Goal: Task Accomplishment & Management: Complete application form

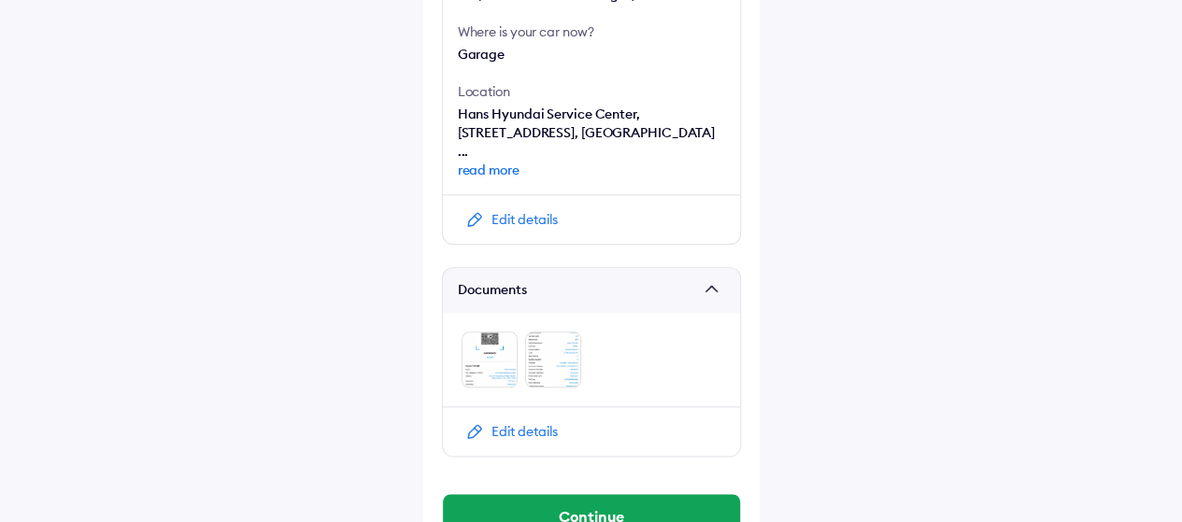
scroll to position [938, 0]
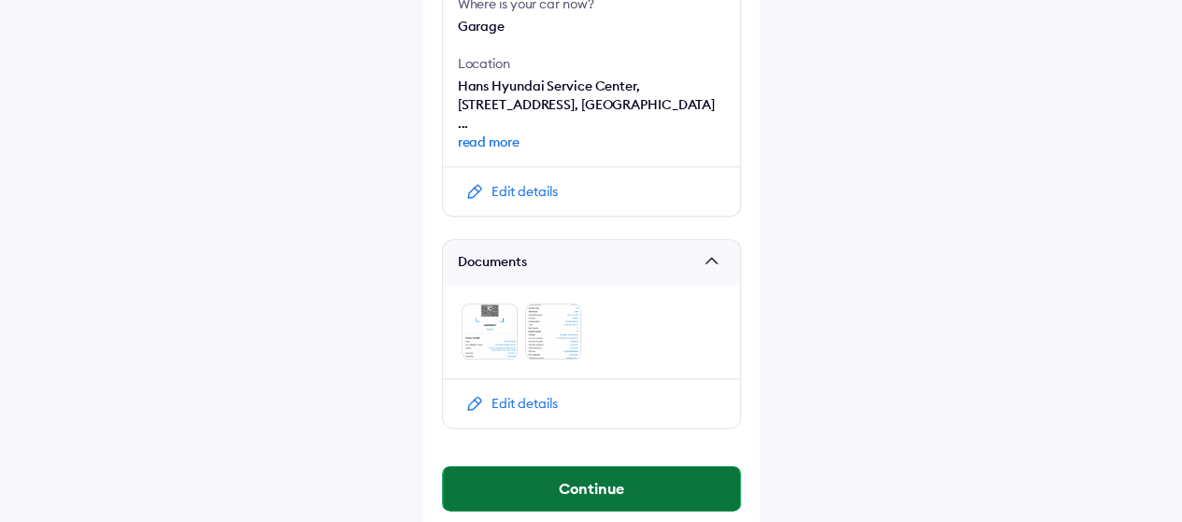
click at [508, 466] on button "Continue" at bounding box center [591, 488] width 297 height 45
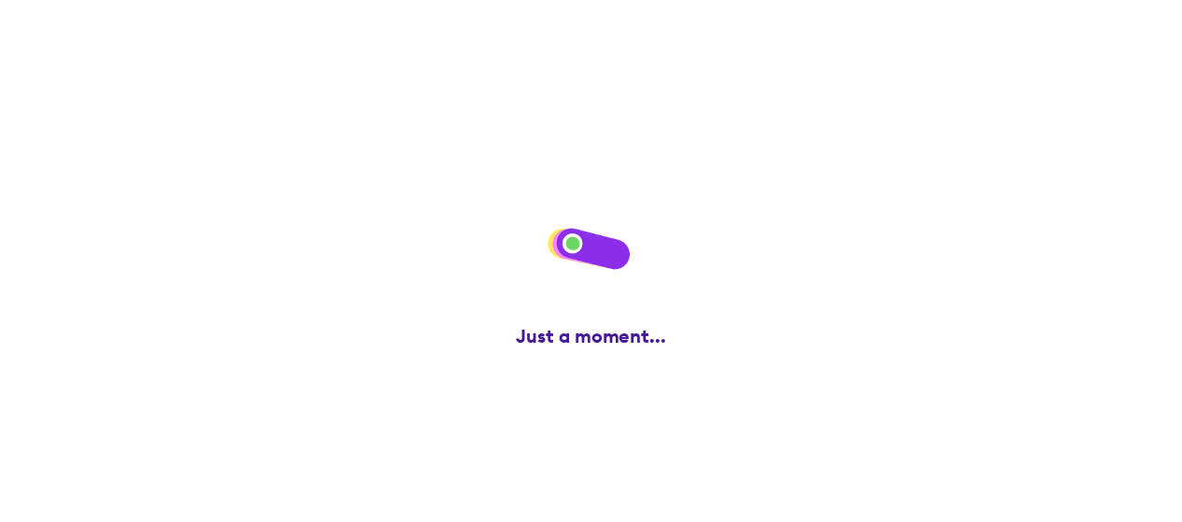
scroll to position [0, 0]
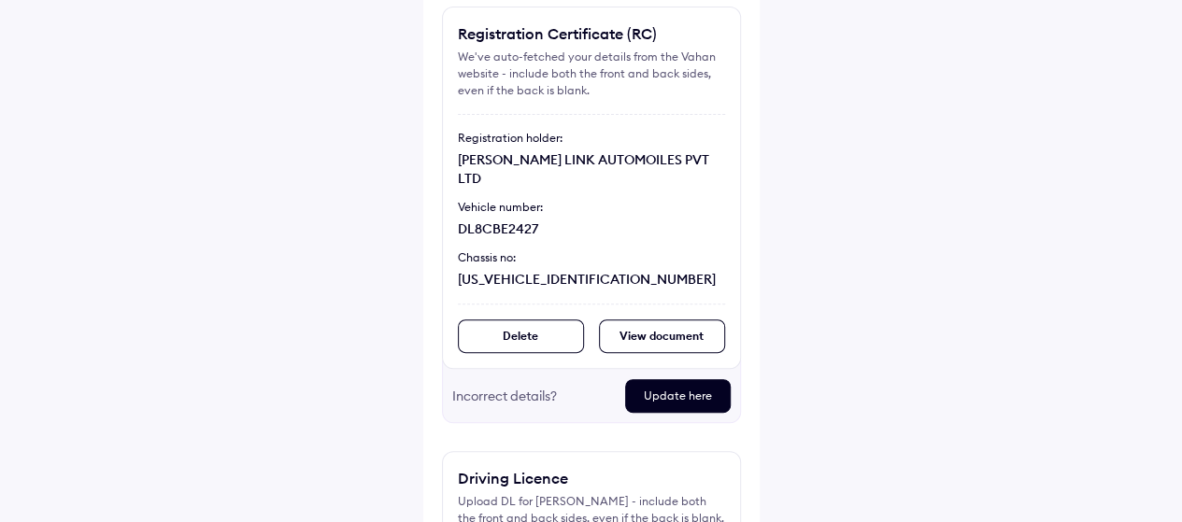
scroll to position [116, 0]
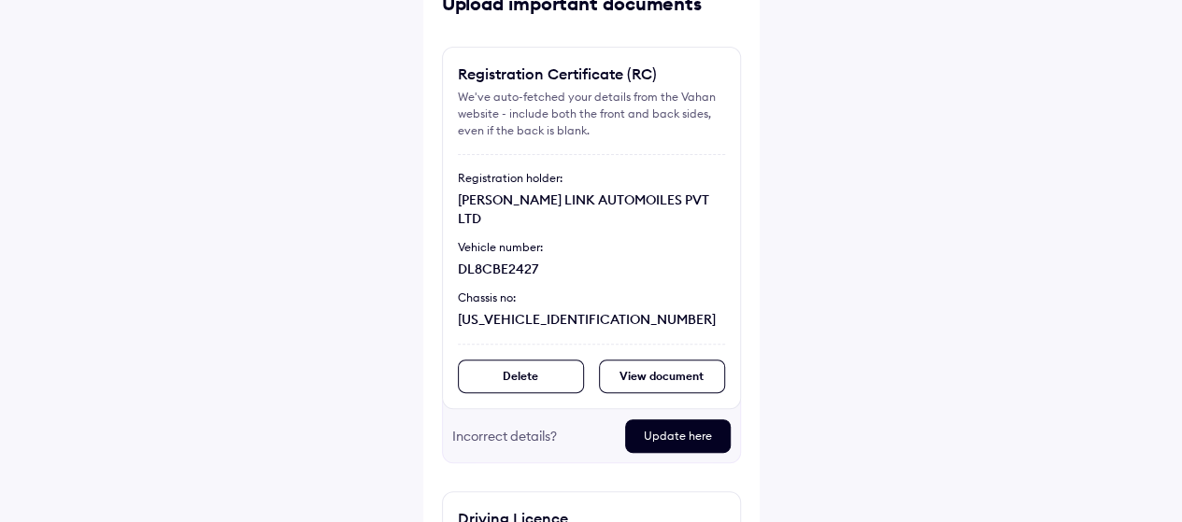
click at [658, 360] on div "View document" at bounding box center [662, 377] width 126 height 34
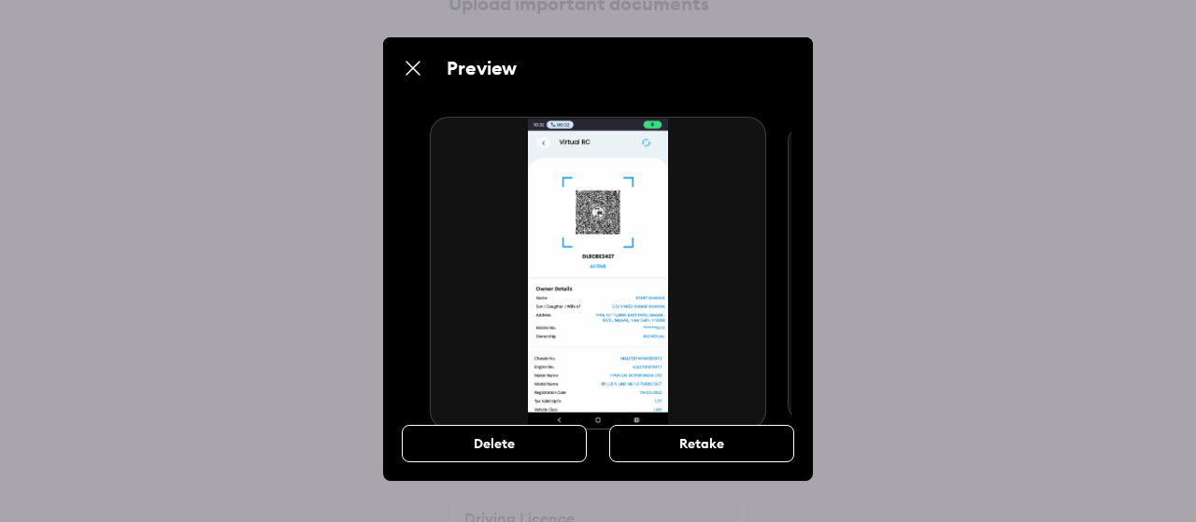
click at [409, 62] on img at bounding box center [413, 68] width 22 height 22
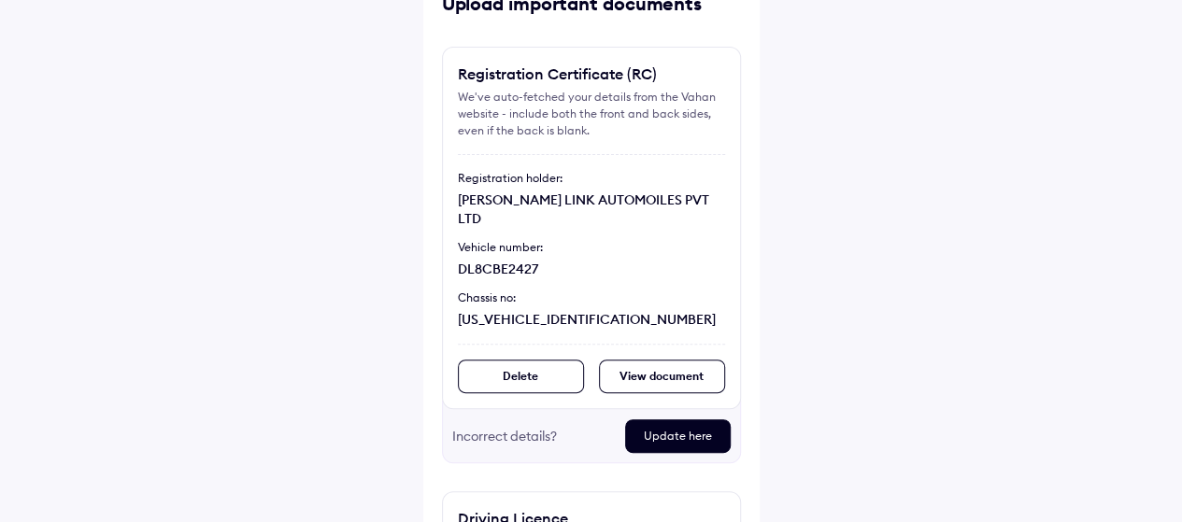
click at [346, 282] on div "Help Upload important documents Registration Certificate (RC) We've auto-fetche…" at bounding box center [591, 335] width 1182 height 903
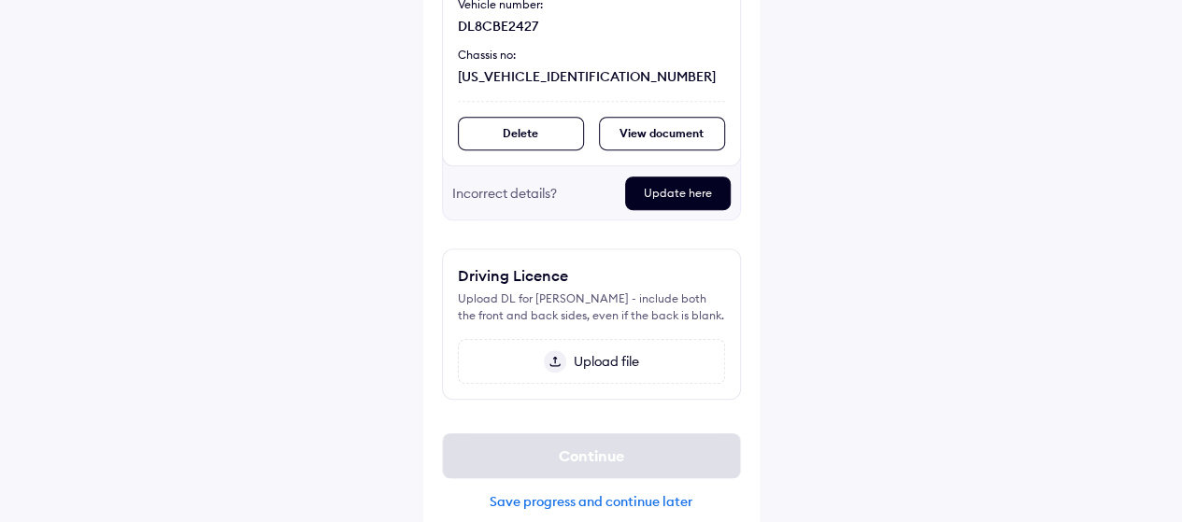
click at [618, 339] on div "Upload file" at bounding box center [591, 361] width 267 height 45
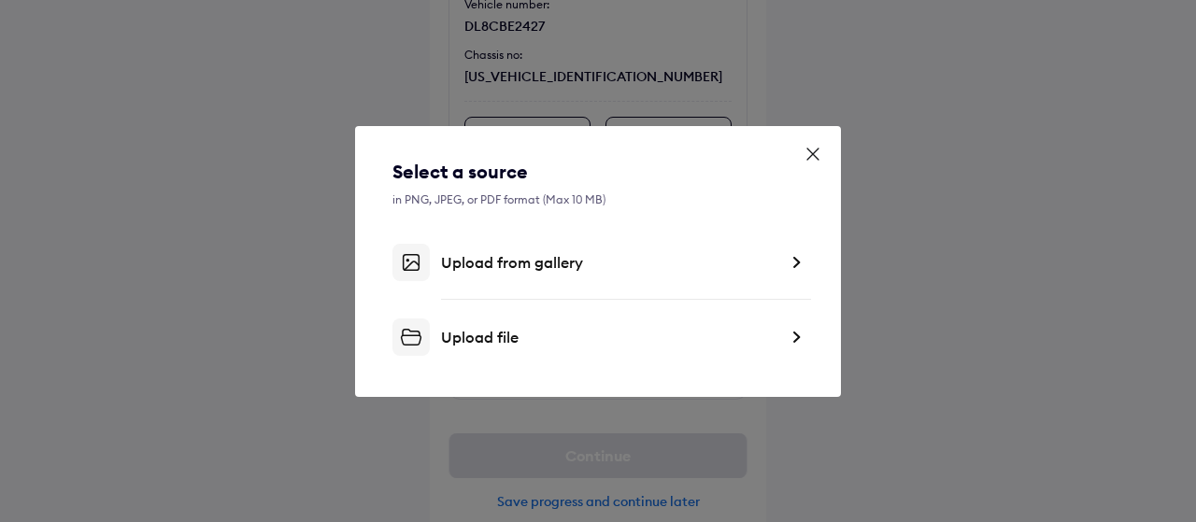
click at [818, 154] on icon at bounding box center [813, 154] width 19 height 19
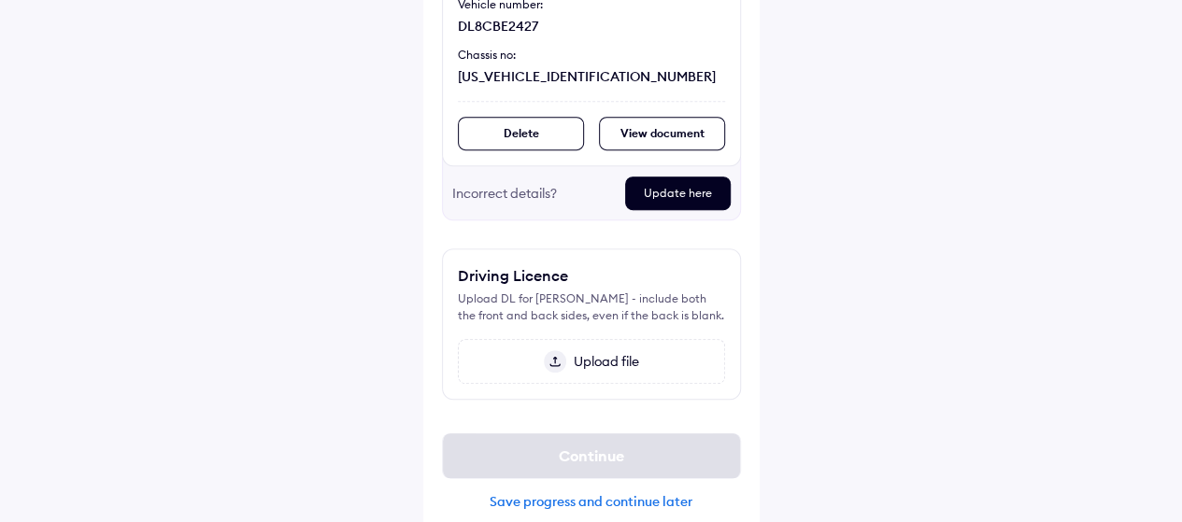
click at [834, 308] on div "Help Upload important documents Registration Certificate (RC) We've auto-fetche…" at bounding box center [591, 92] width 1182 height 903
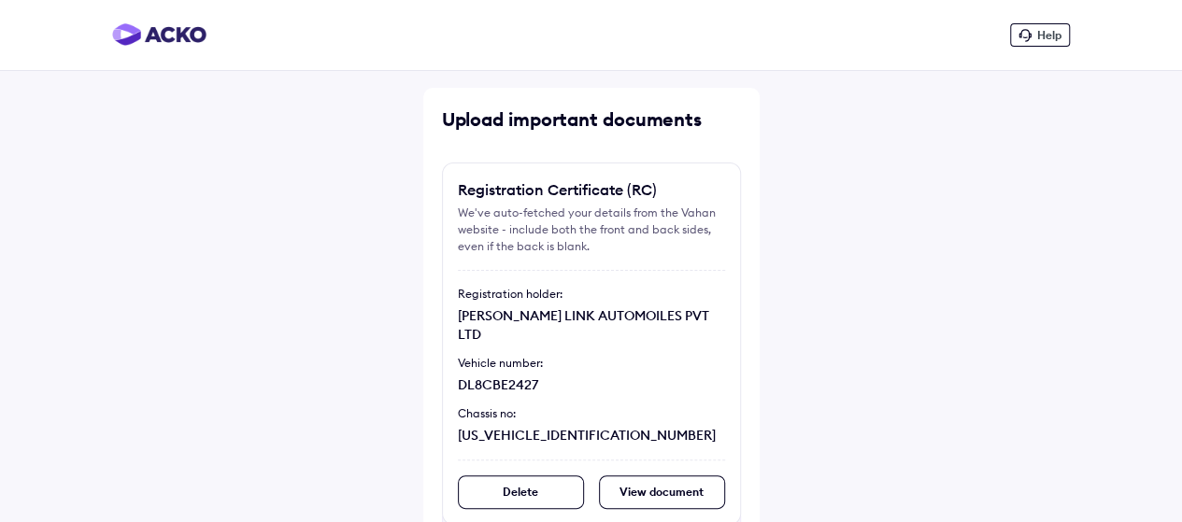
click at [540, 355] on div "Vehicle number:" at bounding box center [591, 363] width 267 height 17
click at [522, 476] on div "Delete" at bounding box center [521, 493] width 126 height 34
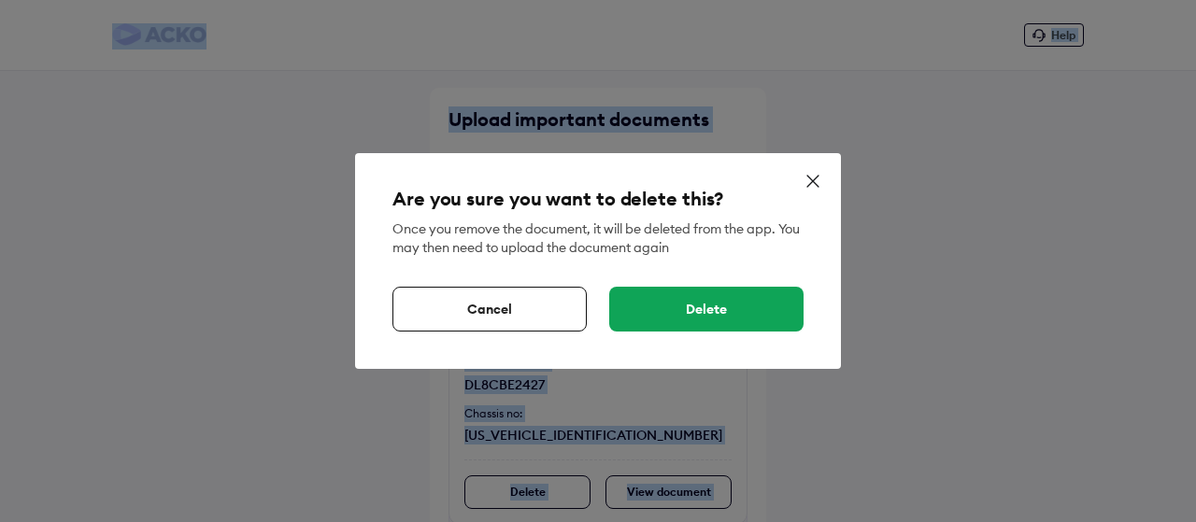
click at [667, 281] on div "Are you sure you want to delete this? Once you remove the document, it will be …" at bounding box center [598, 259] width 411 height 146
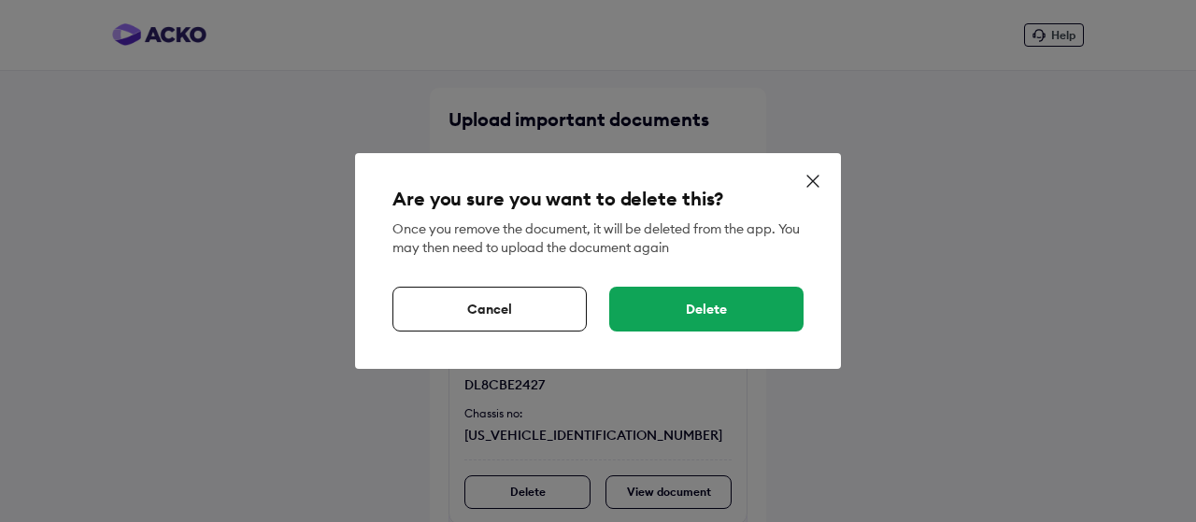
click at [661, 300] on div "Delete" at bounding box center [706, 309] width 194 height 45
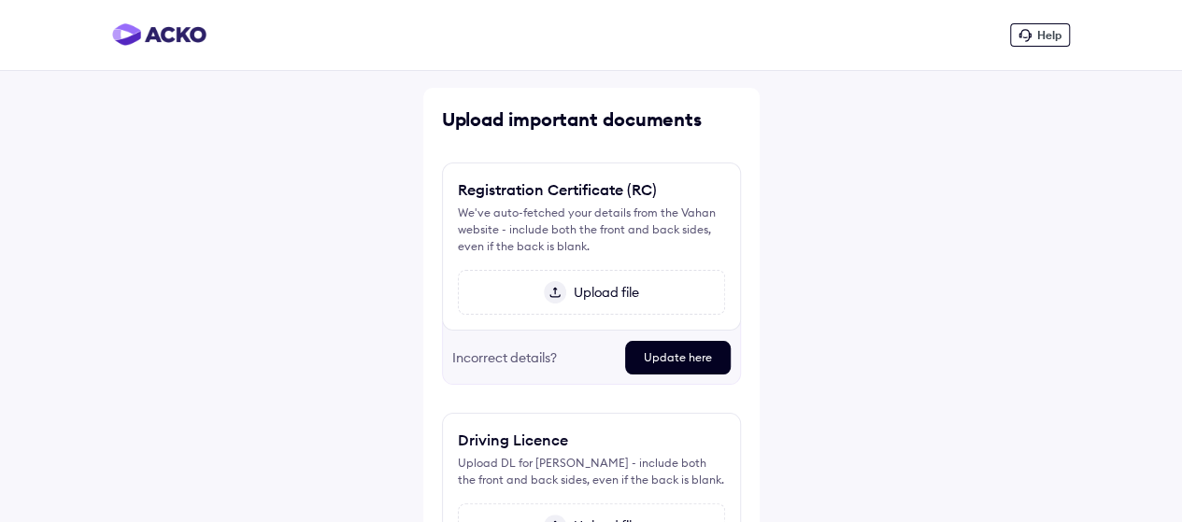
click at [635, 292] on span "Upload file" at bounding box center [602, 292] width 73 height 17
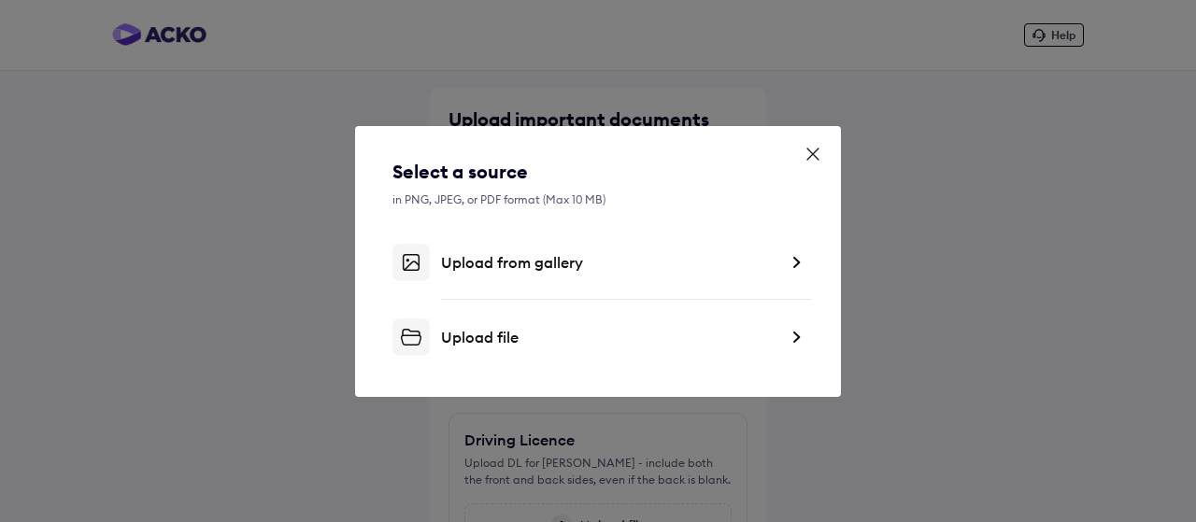
click at [813, 151] on icon at bounding box center [813, 154] width 19 height 19
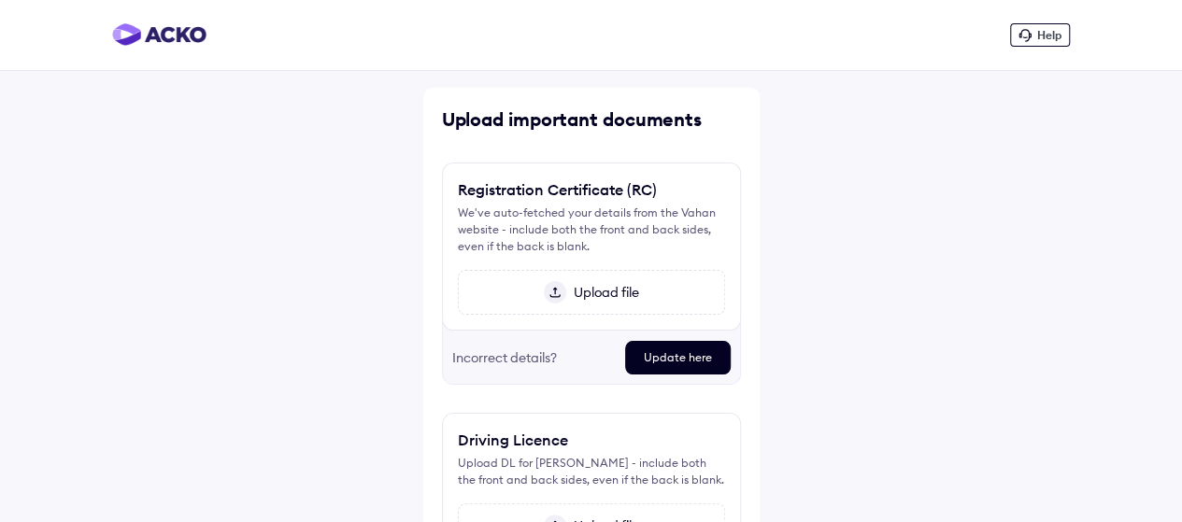
click at [813, 151] on div "Help Upload important documents Registration Certificate (RC) We've auto-fetche…" at bounding box center [591, 354] width 1182 height 708
click at [559, 304] on div "Upload file" at bounding box center [591, 292] width 267 height 45
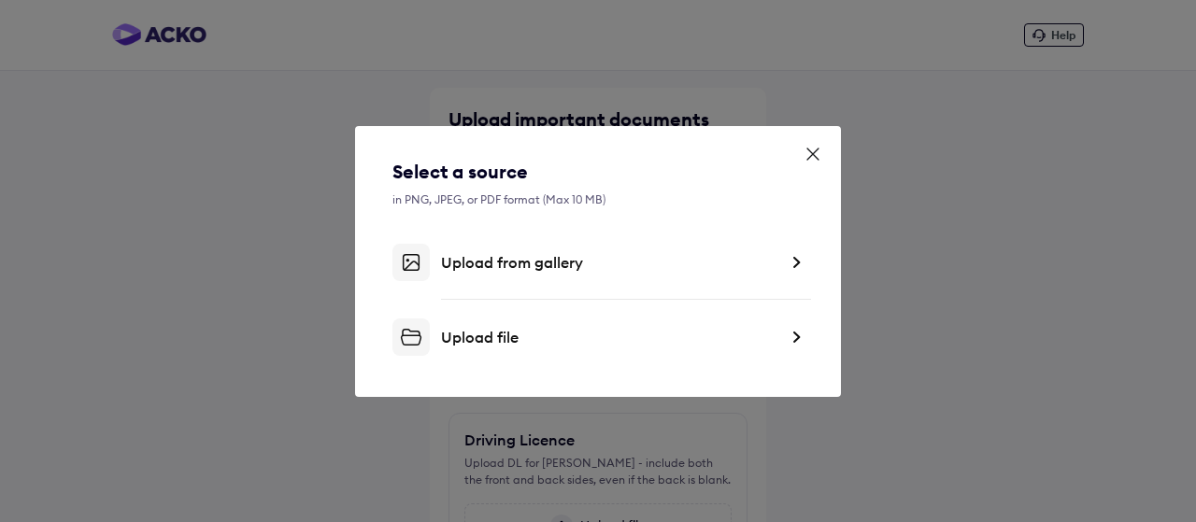
click at [514, 348] on div "Upload file" at bounding box center [598, 337] width 411 height 37
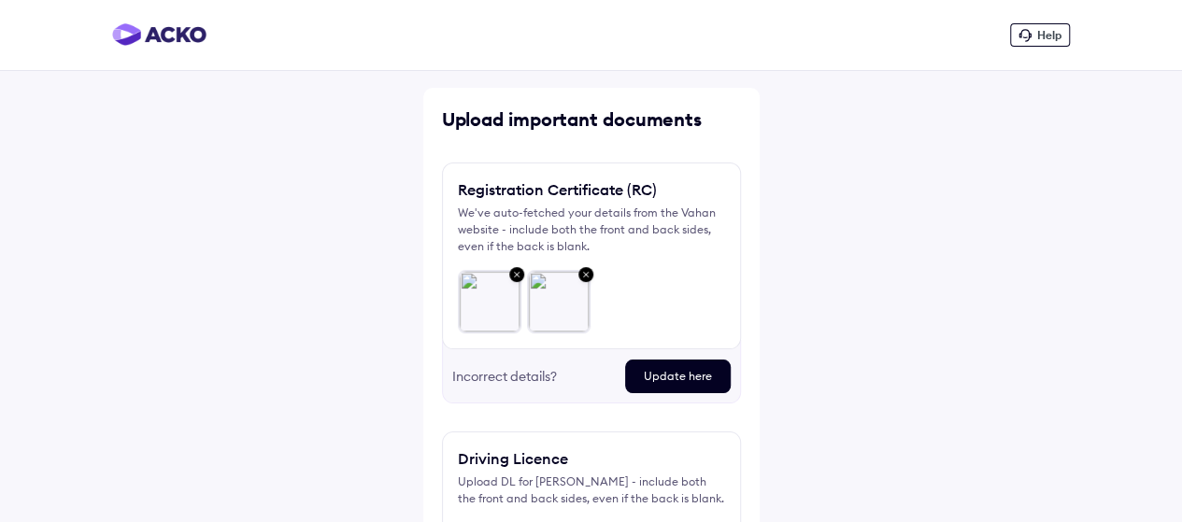
scroll to position [202, 0]
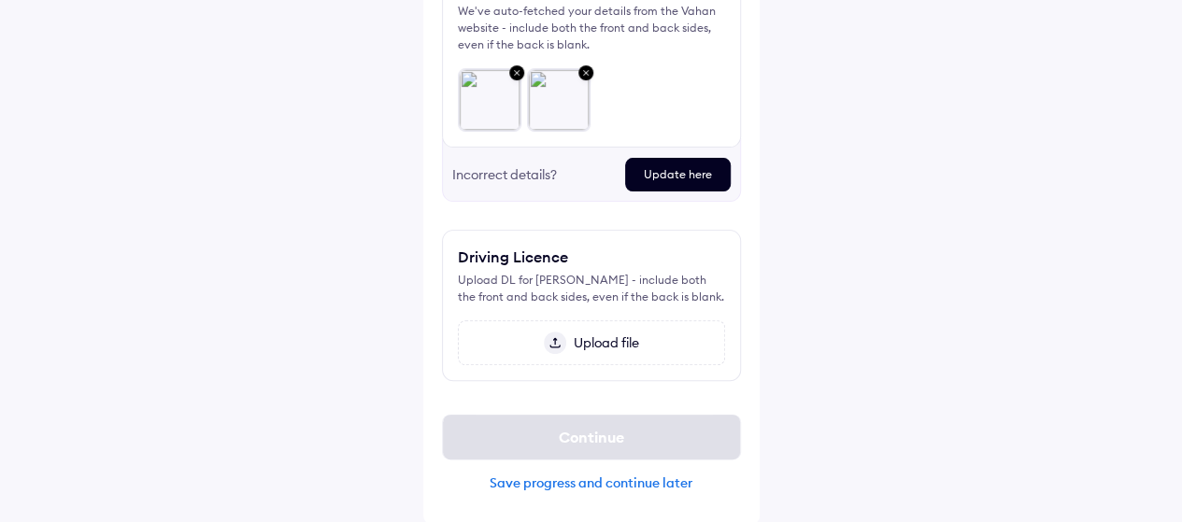
click at [594, 341] on span "Upload file" at bounding box center [602, 343] width 73 height 17
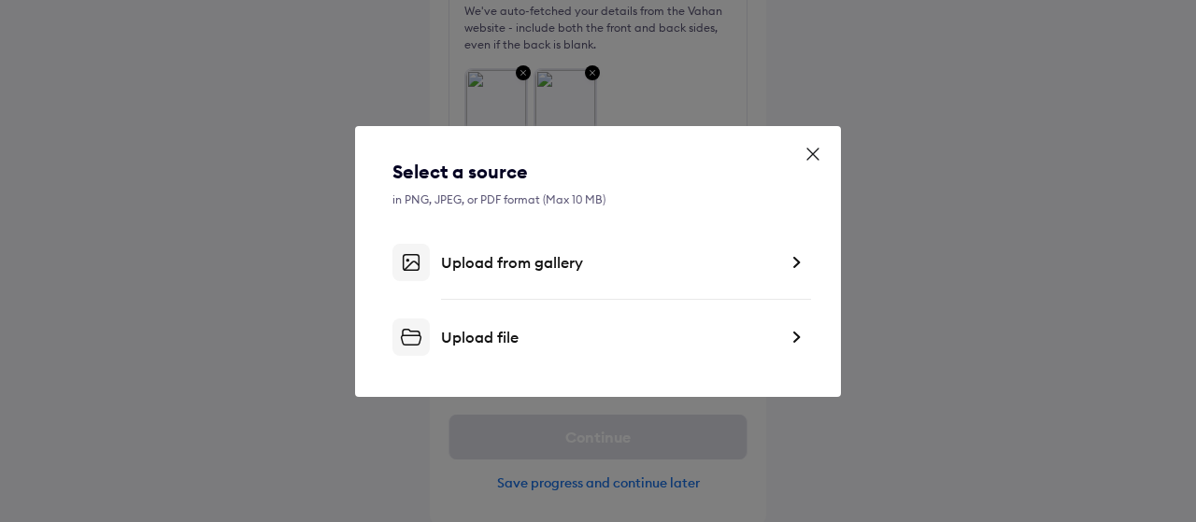
click at [533, 326] on div "Upload file" at bounding box center [598, 337] width 411 height 37
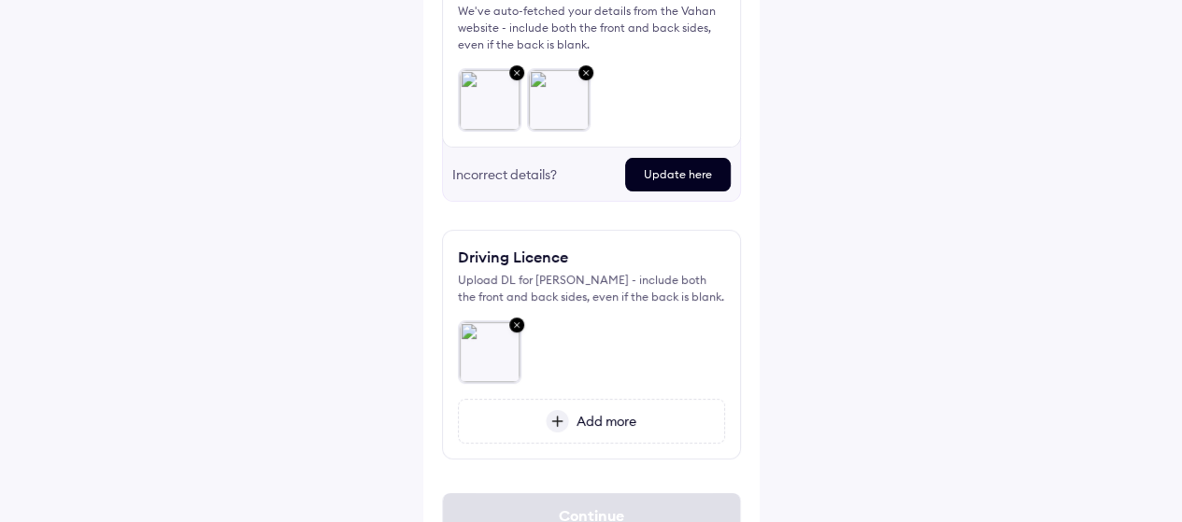
scroll to position [280, 0]
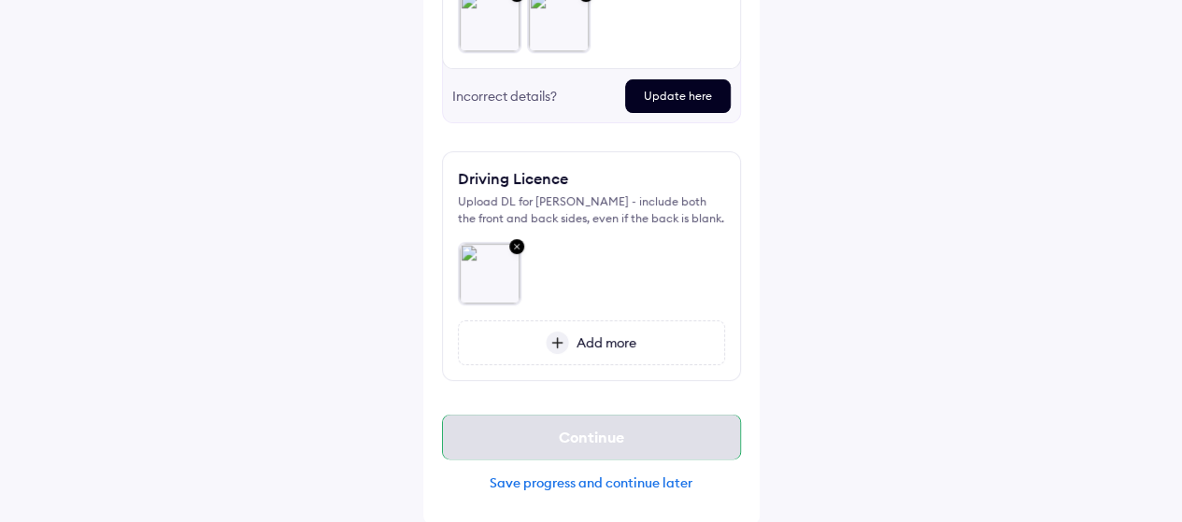
click at [607, 424] on div "Continue" at bounding box center [591, 437] width 299 height 45
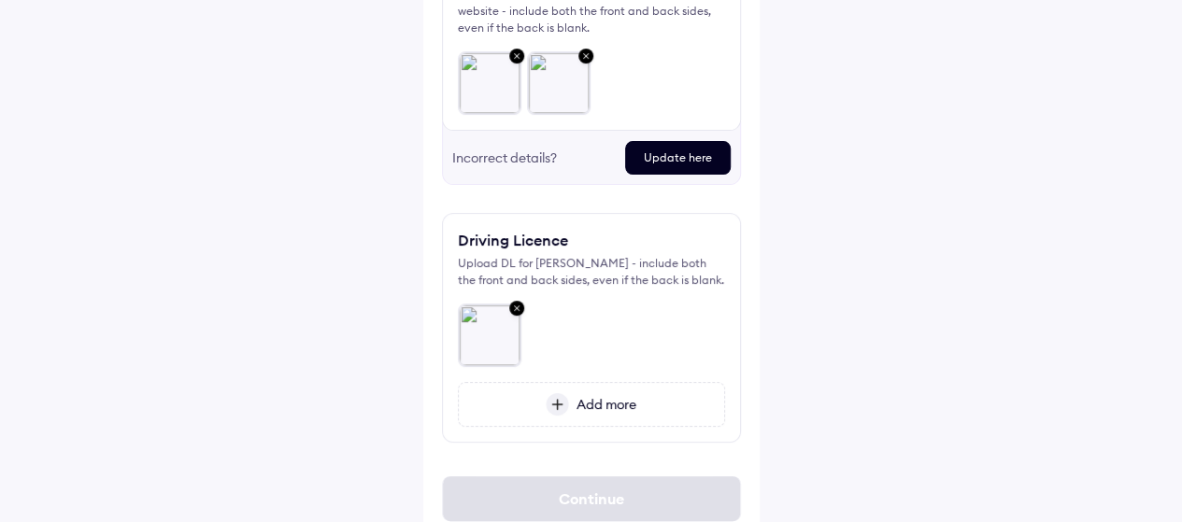
scroll to position [0, 0]
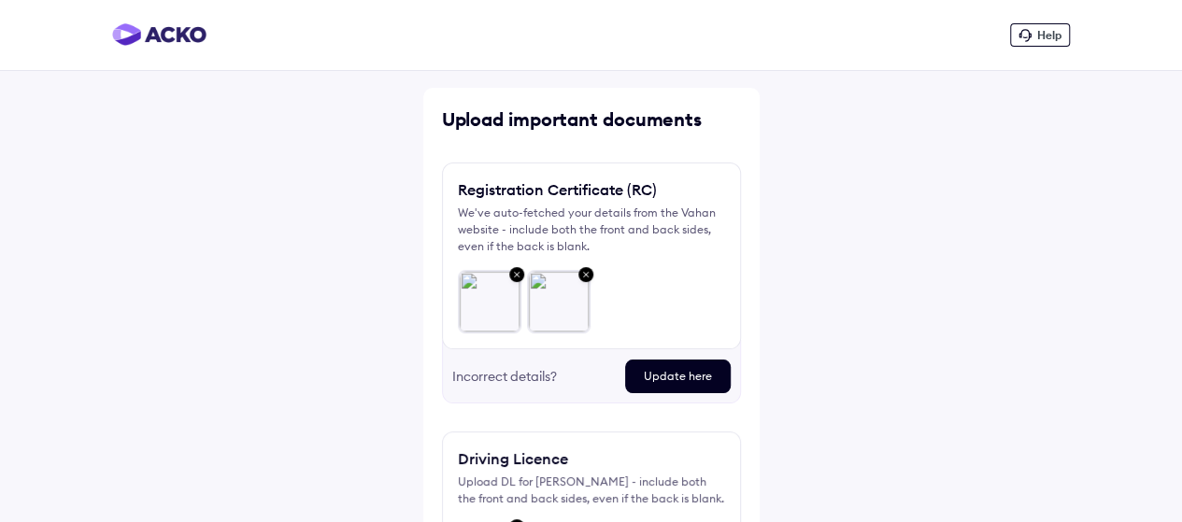
click at [712, 369] on div "Update here" at bounding box center [678, 377] width 106 height 34
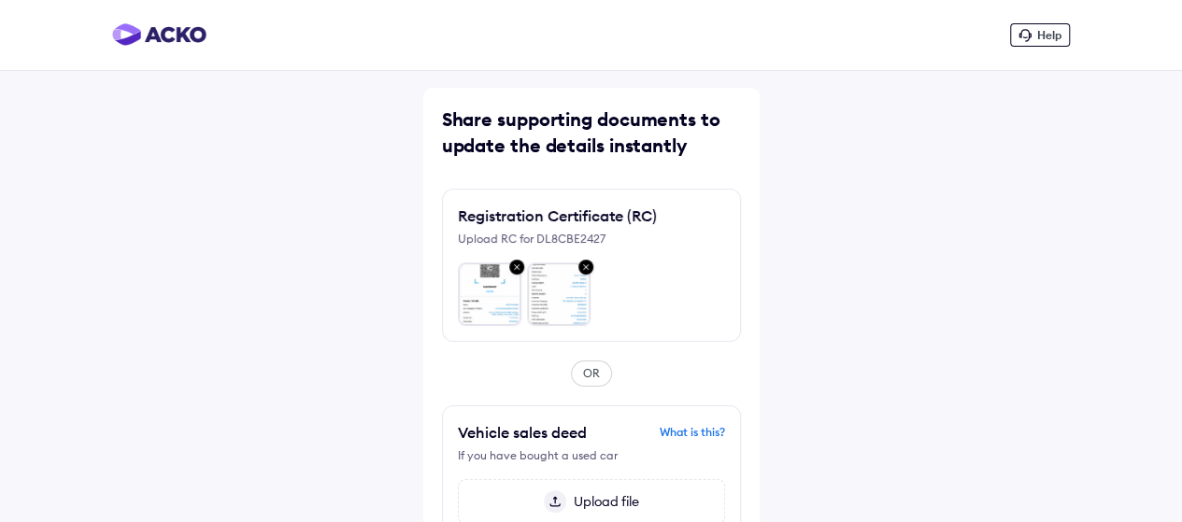
scroll to position [127, 0]
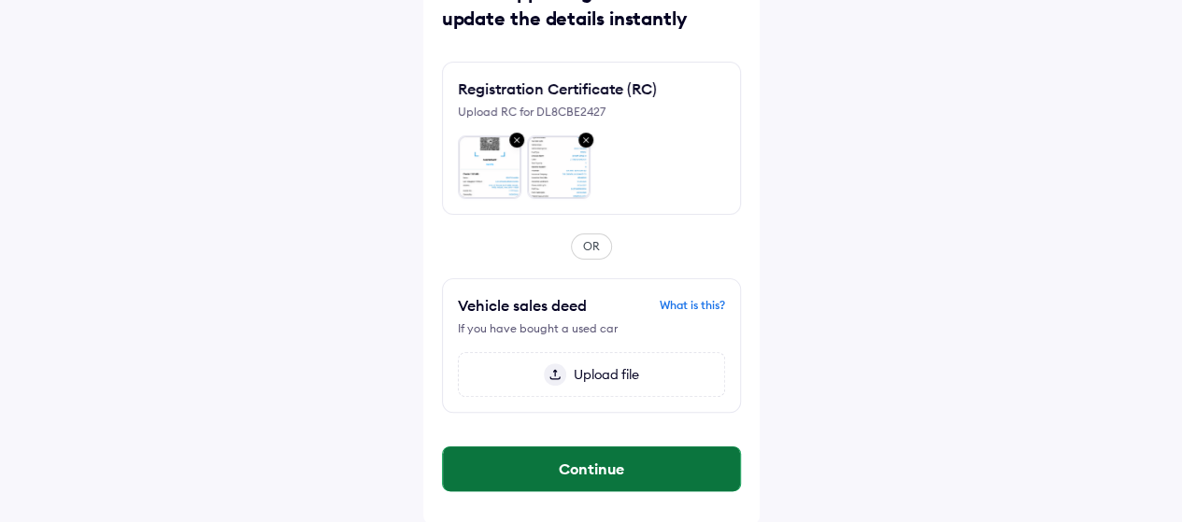
click at [593, 459] on button "Continue" at bounding box center [591, 469] width 297 height 45
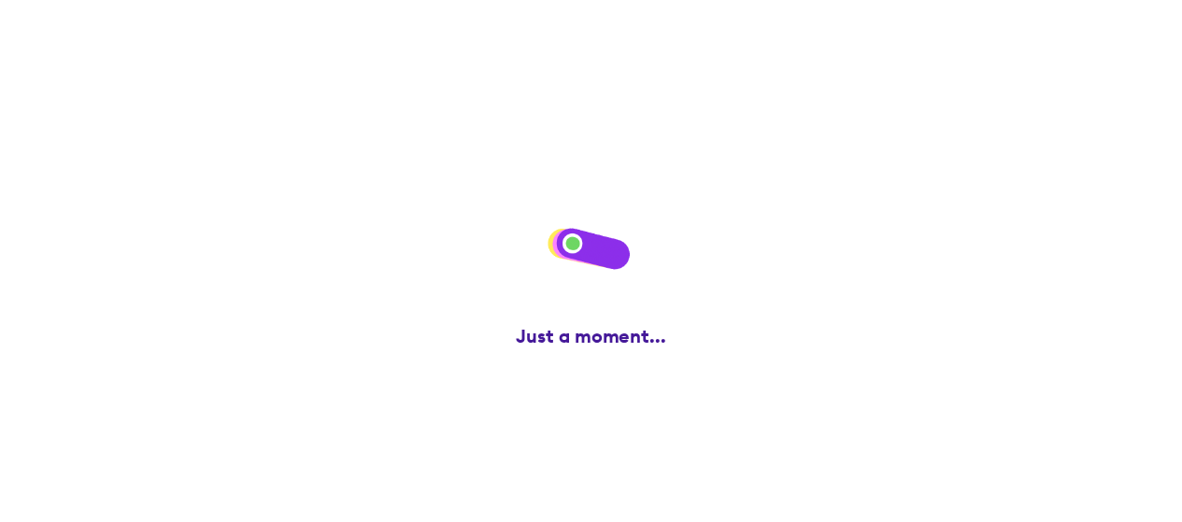
scroll to position [0, 0]
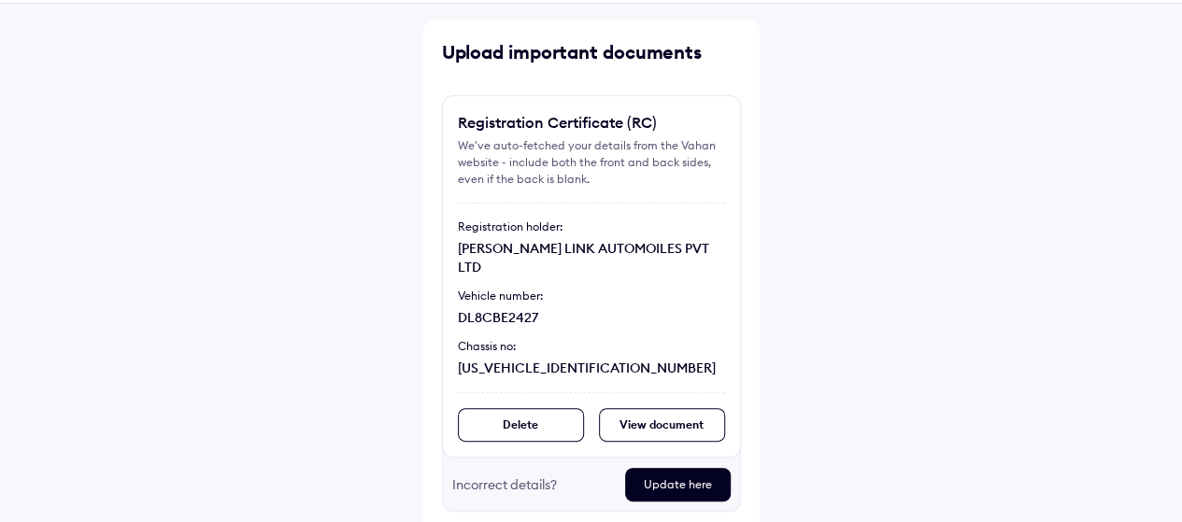
scroll to position [359, 0]
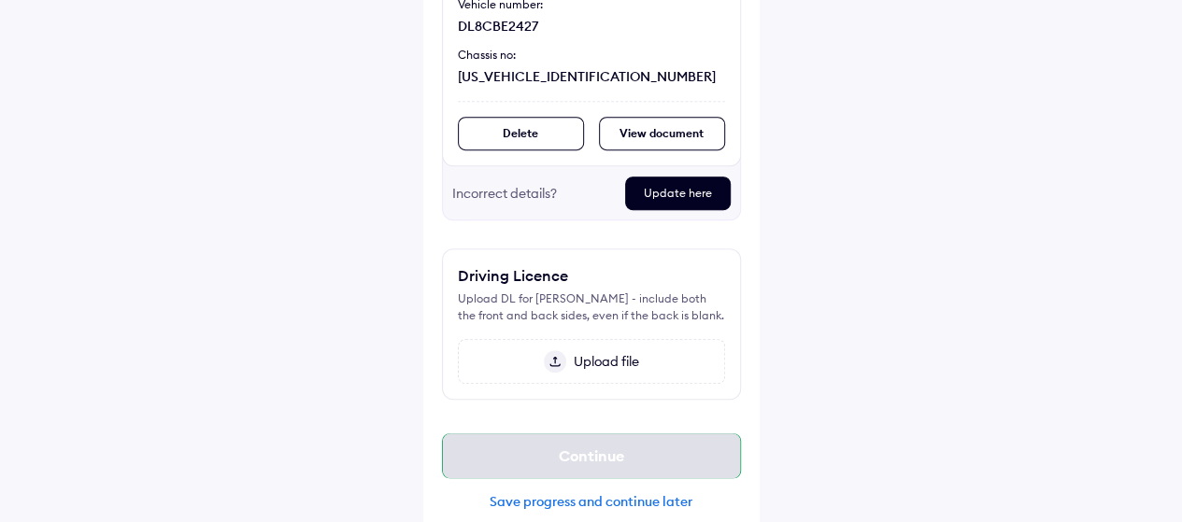
click at [588, 434] on div "Continue" at bounding box center [591, 456] width 299 height 45
click at [901, 326] on div "Help Upload important documents Registration Certificate (RC) We've auto-fetche…" at bounding box center [591, 92] width 1182 height 903
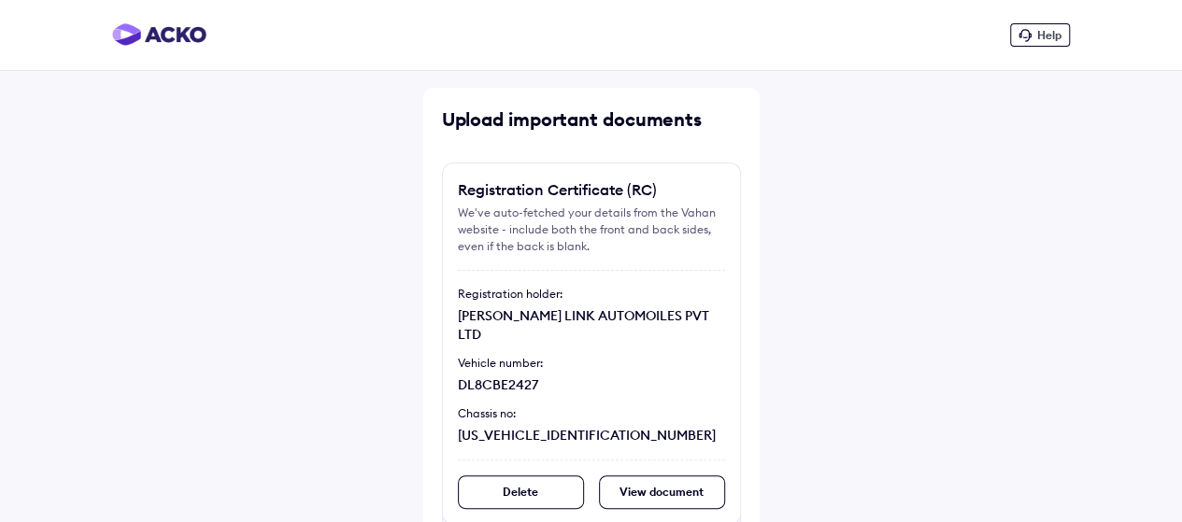
click at [157, 382] on div "Help Upload important documents Registration Certificate (RC) We've auto-fetche…" at bounding box center [591, 451] width 1182 height 903
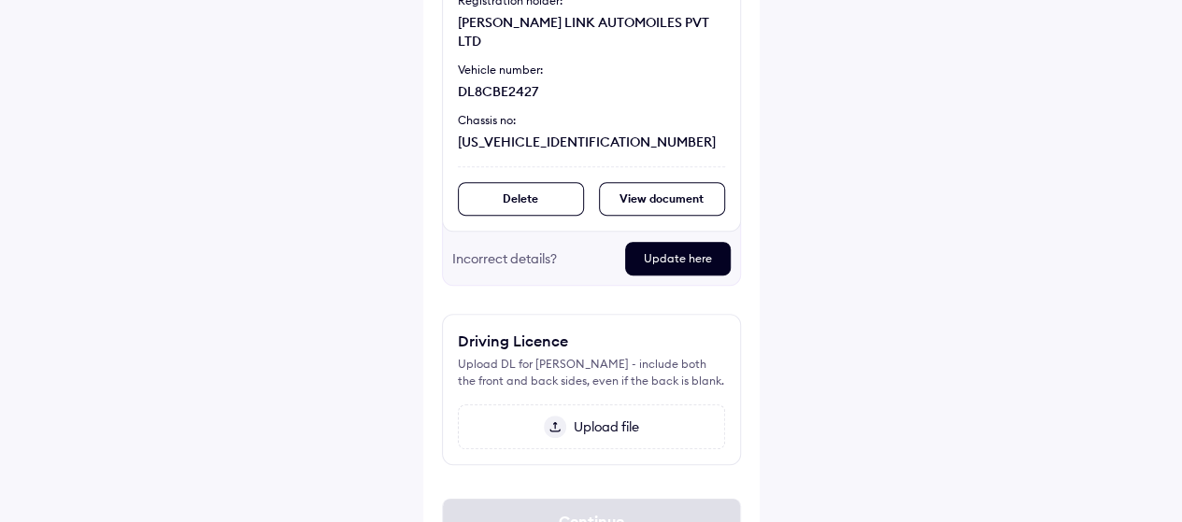
scroll to position [359, 0]
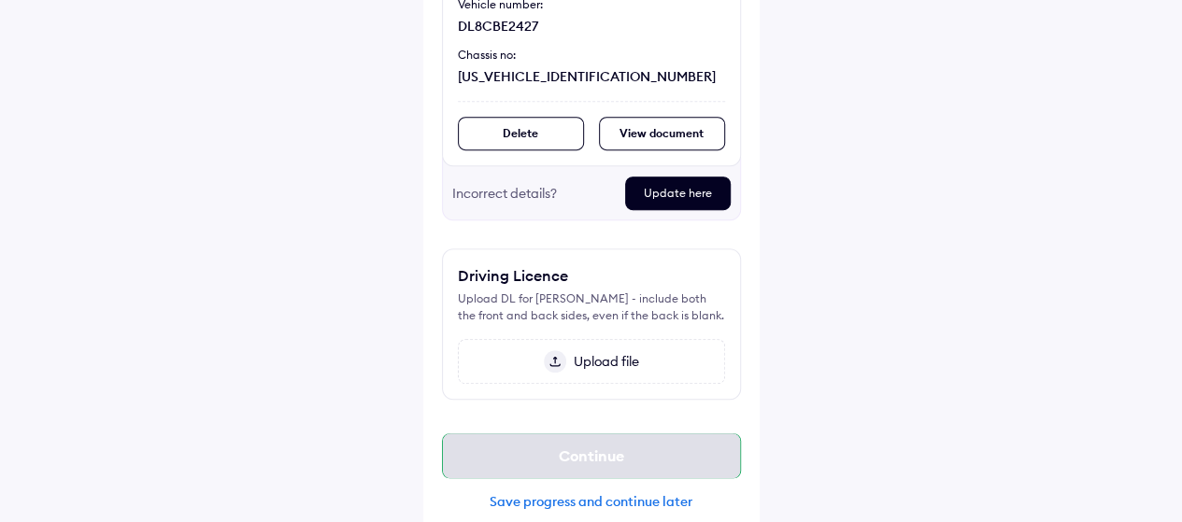
click at [560, 434] on div "Continue" at bounding box center [591, 456] width 299 height 45
click at [542, 440] on div "Continue" at bounding box center [591, 456] width 299 height 45
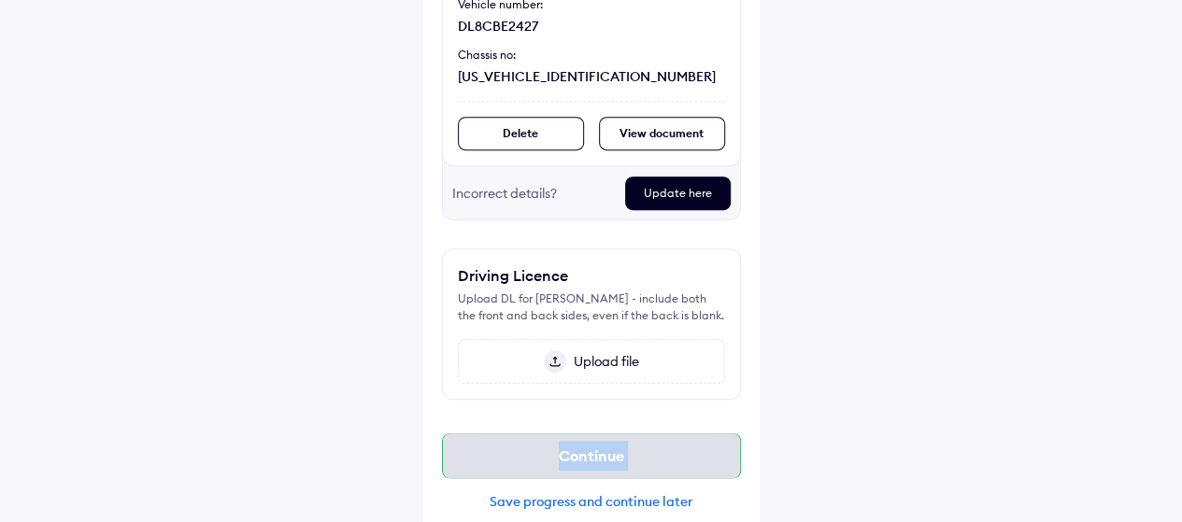
click at [542, 440] on div "Continue" at bounding box center [591, 456] width 299 height 45
click at [460, 434] on div "Continue" at bounding box center [591, 456] width 299 height 45
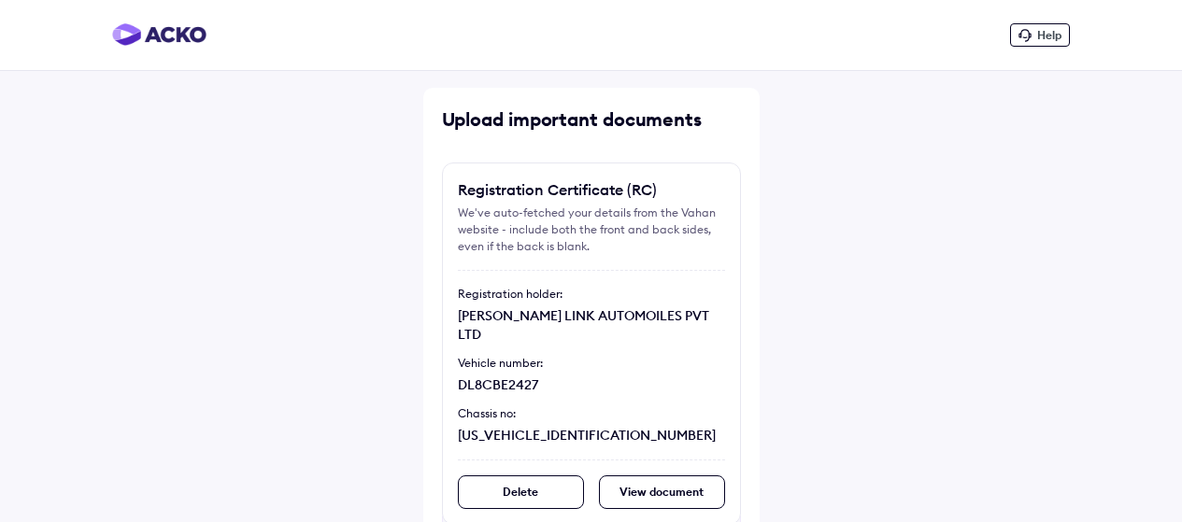
scroll to position [358, 0]
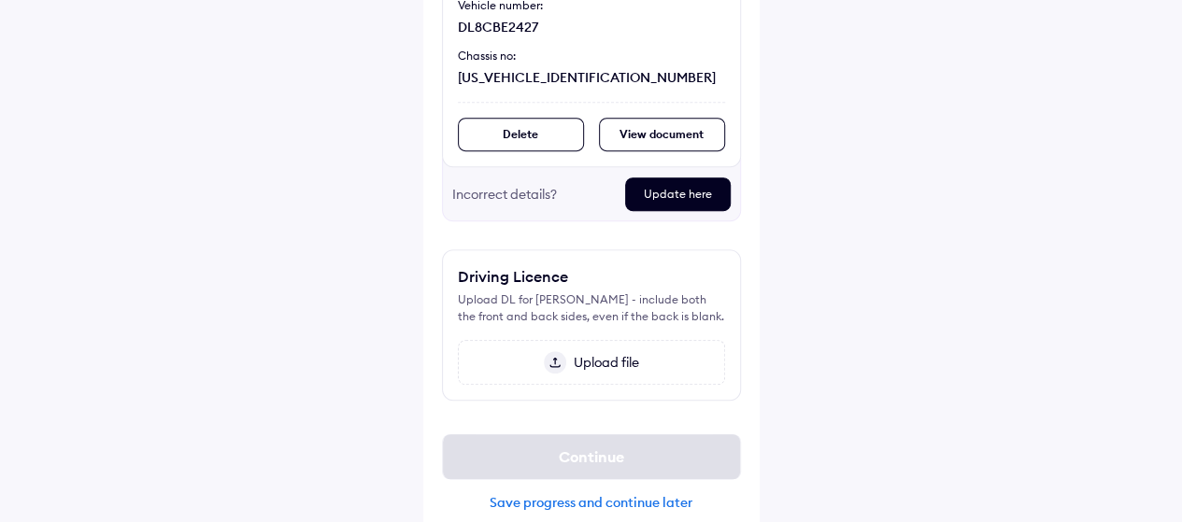
click at [654, 180] on div "Update here" at bounding box center [678, 195] width 106 height 34
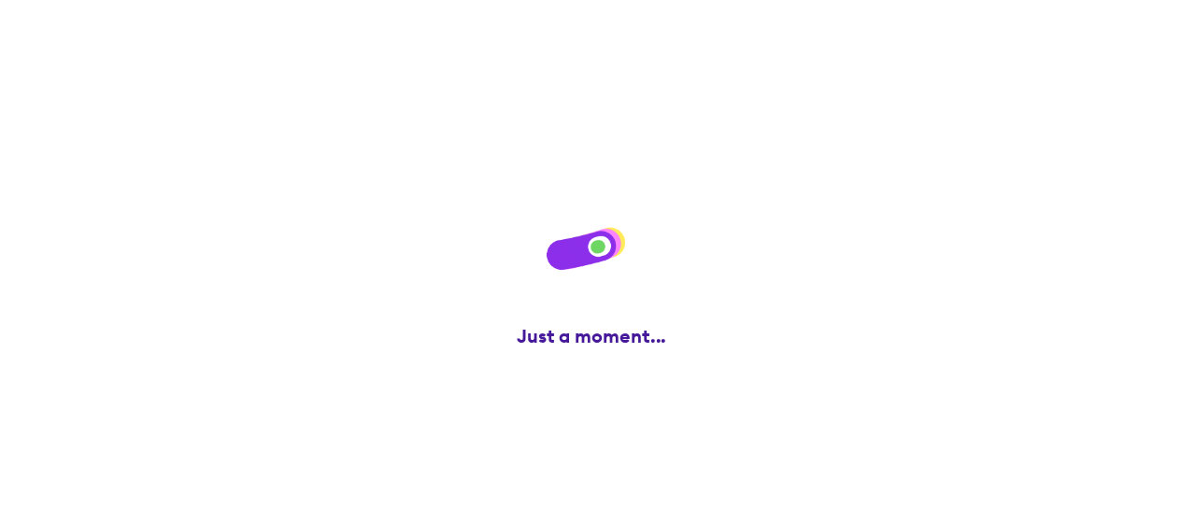
scroll to position [0, 0]
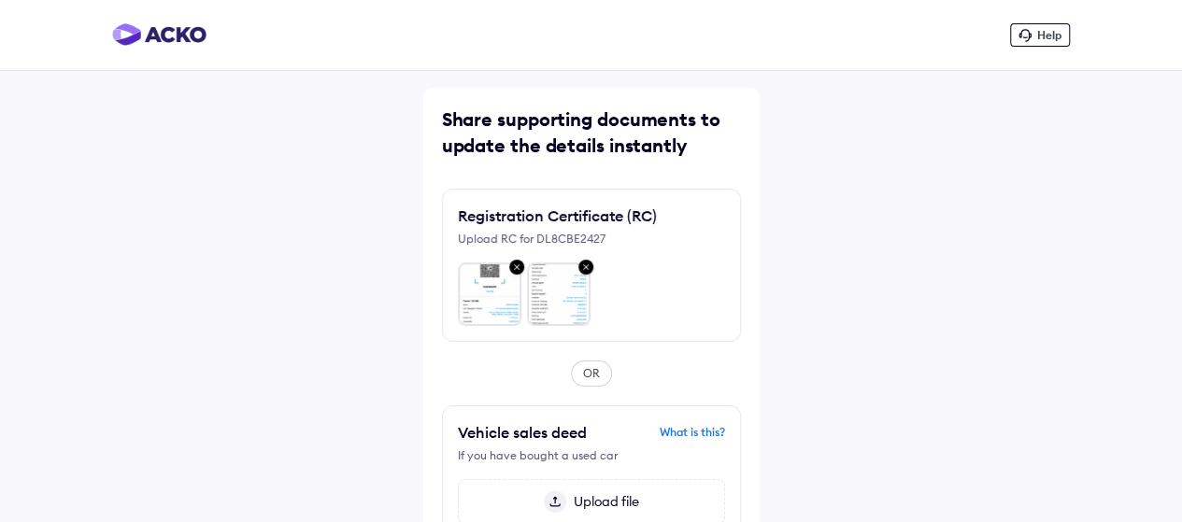
click at [512, 271] on img at bounding box center [517, 268] width 22 height 24
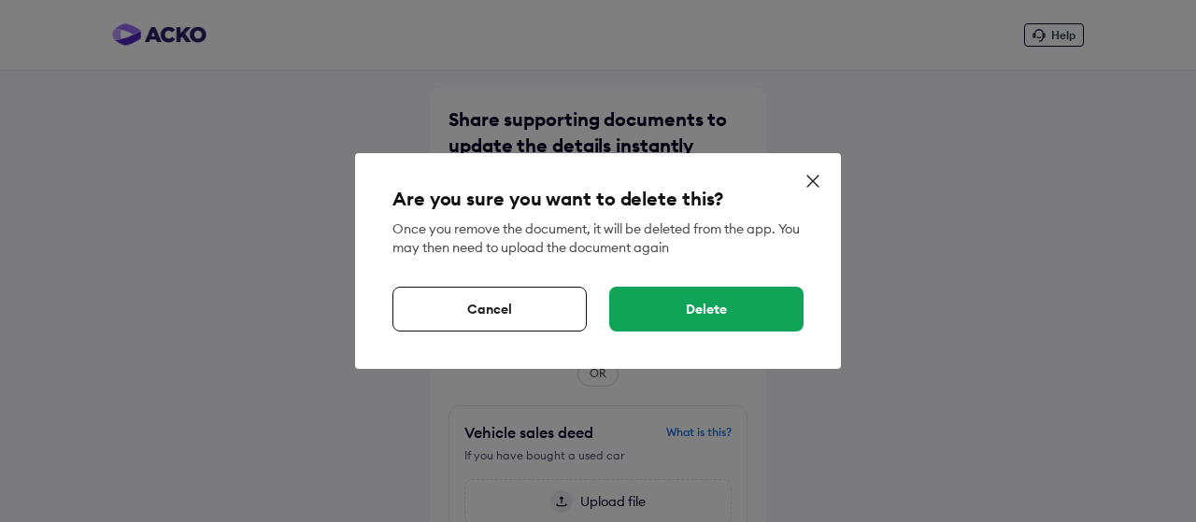
click at [647, 311] on div "Delete" at bounding box center [706, 309] width 194 height 45
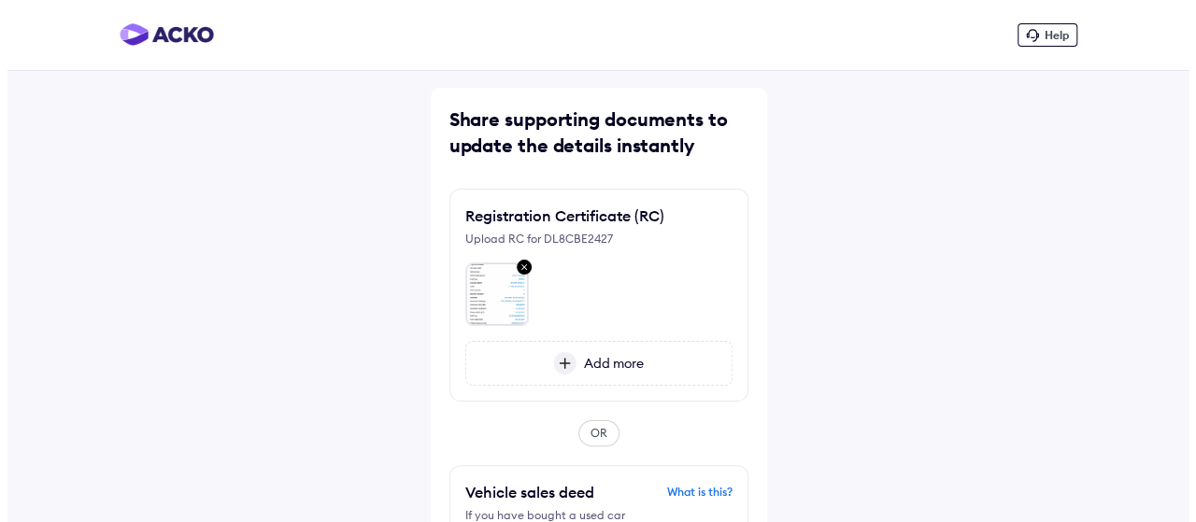
scroll to position [187, 0]
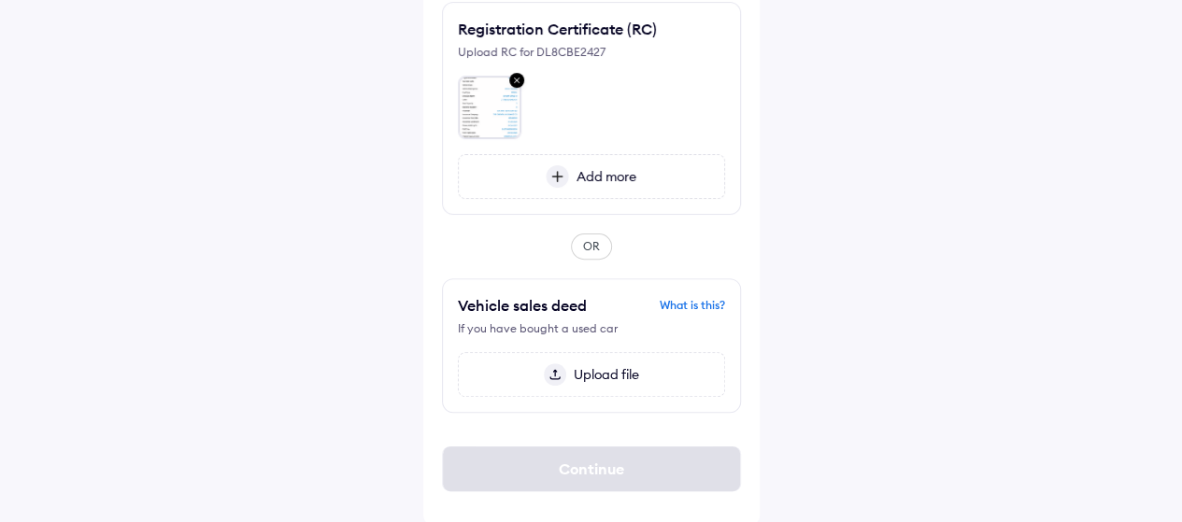
click at [513, 76] on img at bounding box center [517, 81] width 22 height 24
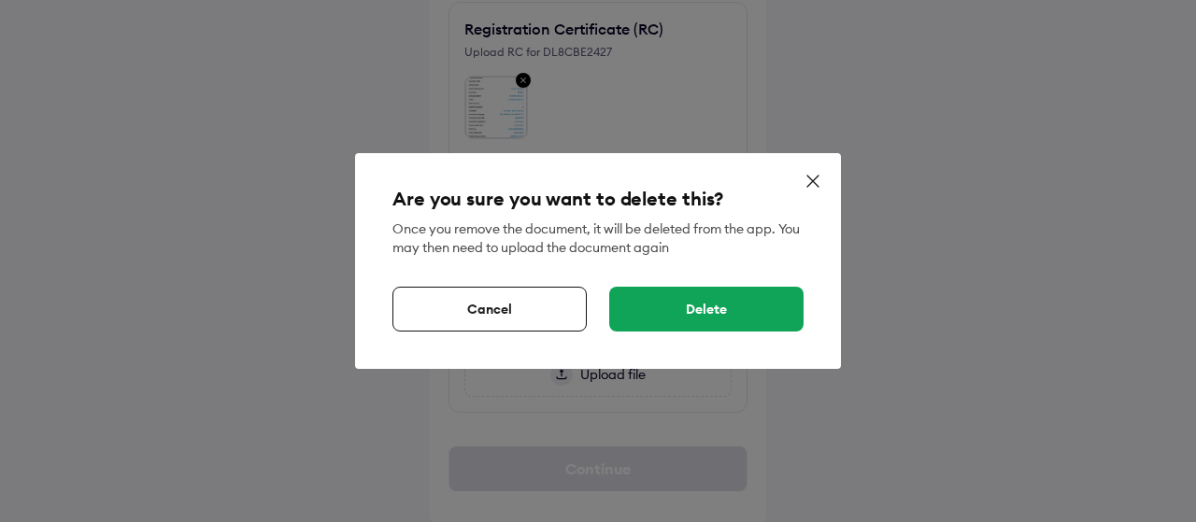
click at [644, 308] on div "Delete" at bounding box center [706, 309] width 194 height 45
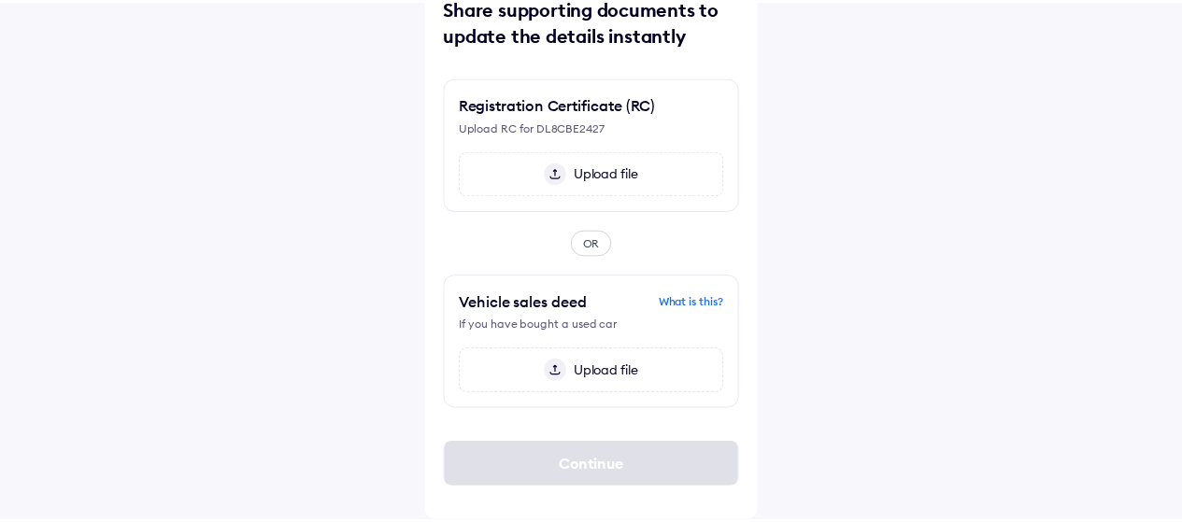
scroll to position [108, 0]
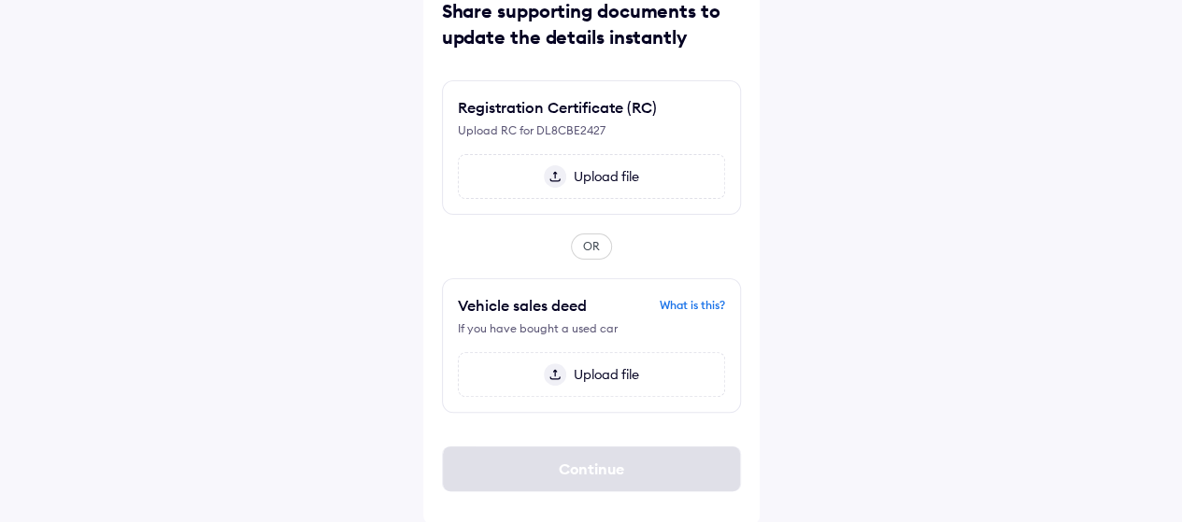
click at [612, 192] on div "Upload file" at bounding box center [591, 176] width 267 height 45
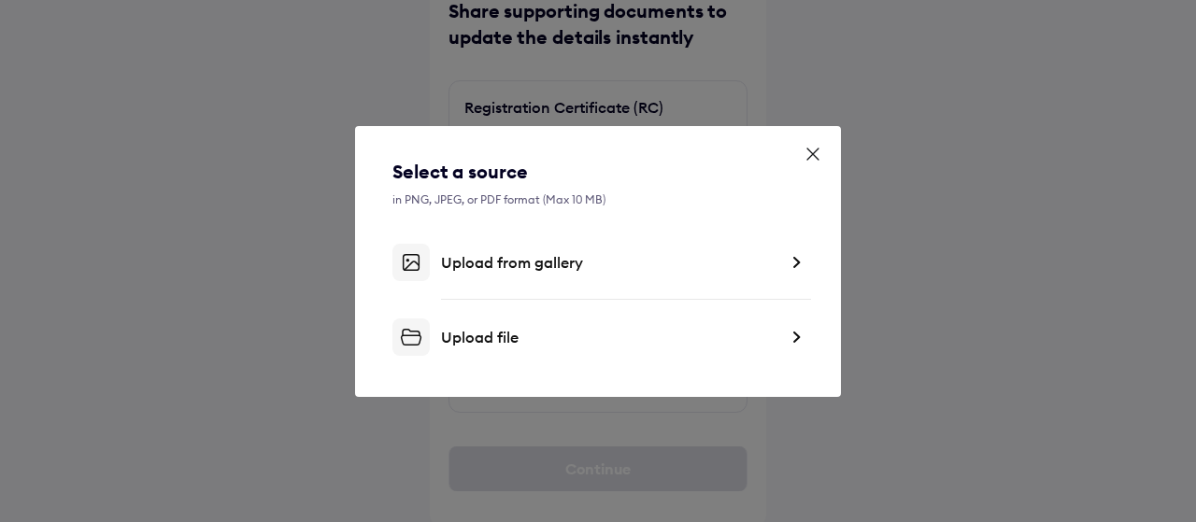
click at [533, 254] on div "Upload from gallery" at bounding box center [609, 262] width 336 height 19
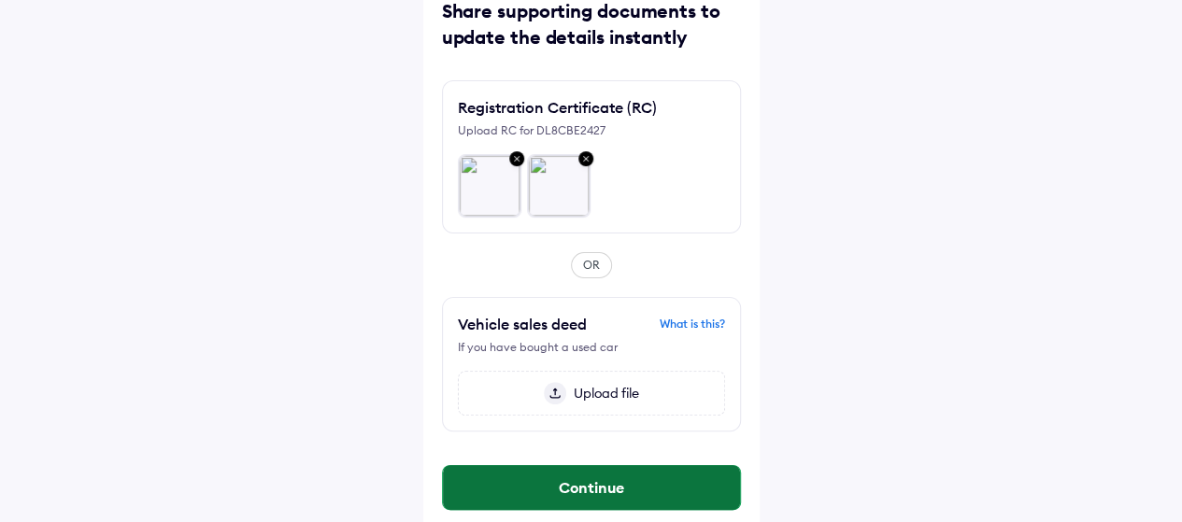
click at [665, 474] on button "Continue" at bounding box center [591, 487] width 297 height 45
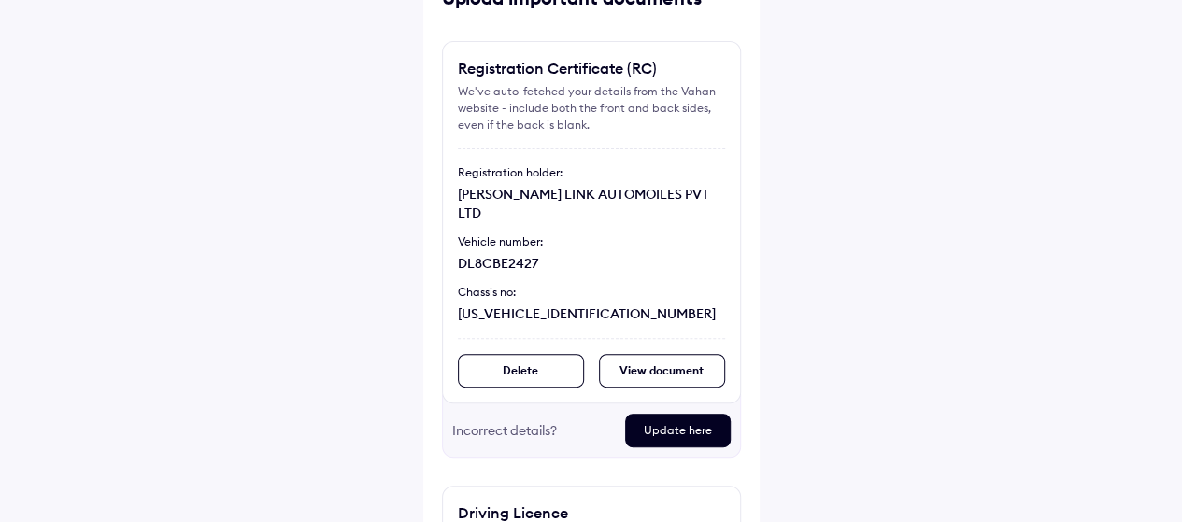
scroll to position [359, 0]
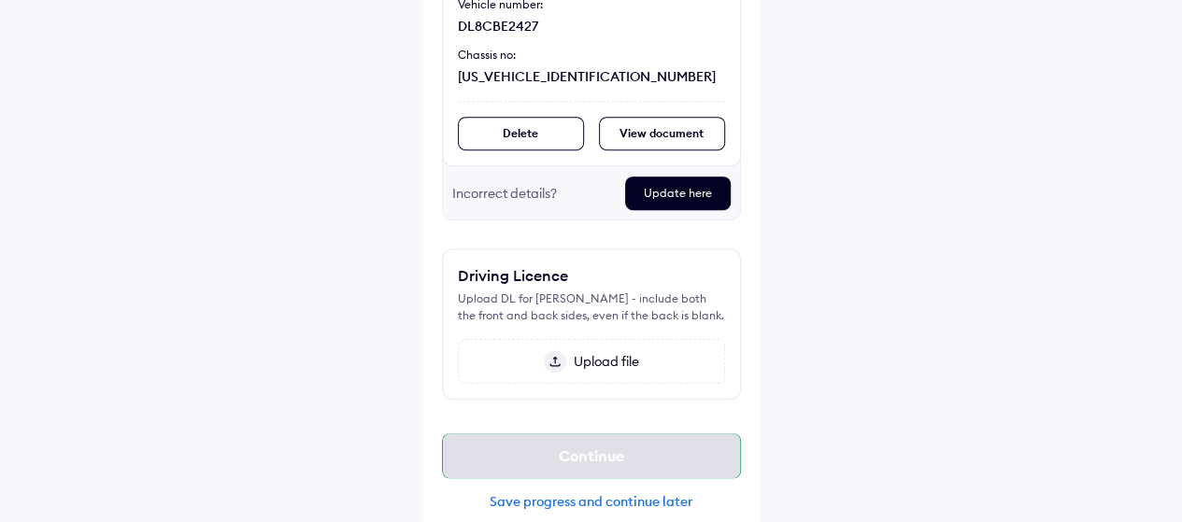
click at [665, 446] on div "Continue" at bounding box center [591, 456] width 299 height 45
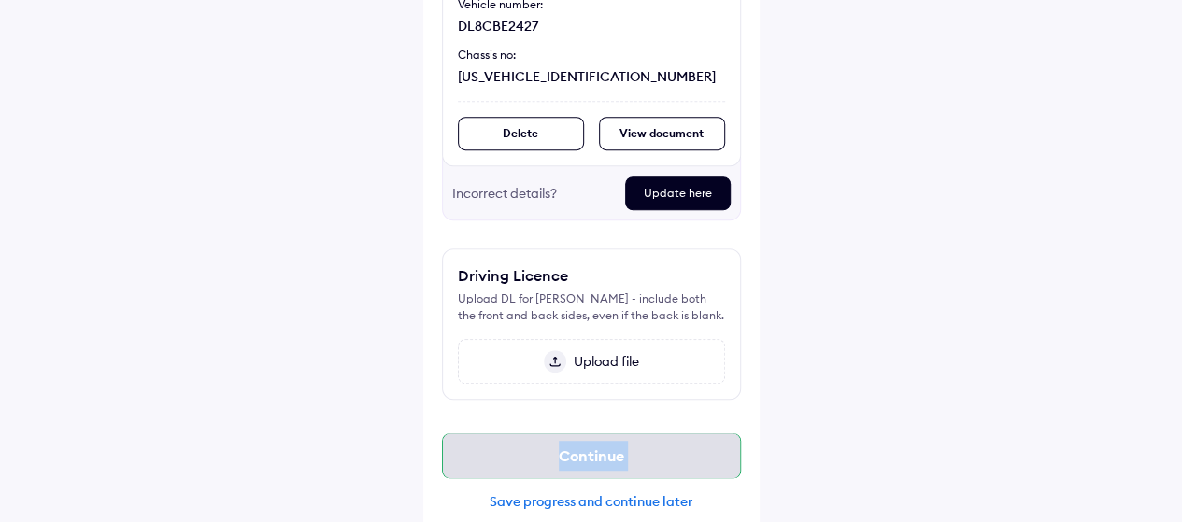
click at [665, 446] on div "Continue" at bounding box center [591, 456] width 299 height 45
click at [990, 375] on div "Help Upload important documents Registration Certificate (RC) We've auto-fetche…" at bounding box center [591, 92] width 1182 height 903
